Goal: Find specific page/section: Find specific page/section

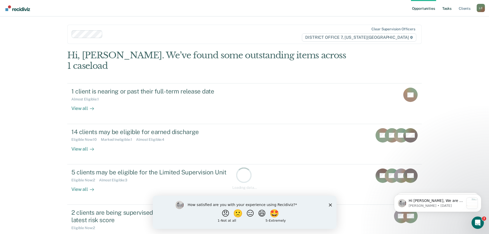
click at [450, 8] on link "Tasks" at bounding box center [446, 8] width 11 height 16
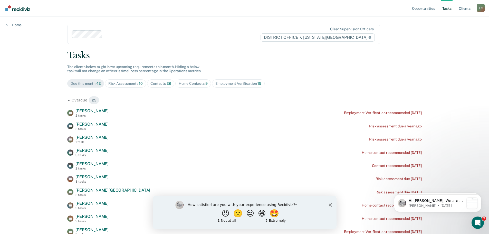
click at [127, 83] on div "Risk Assessments 10" at bounding box center [125, 83] width 34 height 4
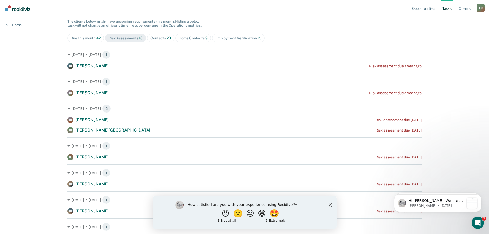
scroll to position [51, 0]
